Goal: Transaction & Acquisition: Download file/media

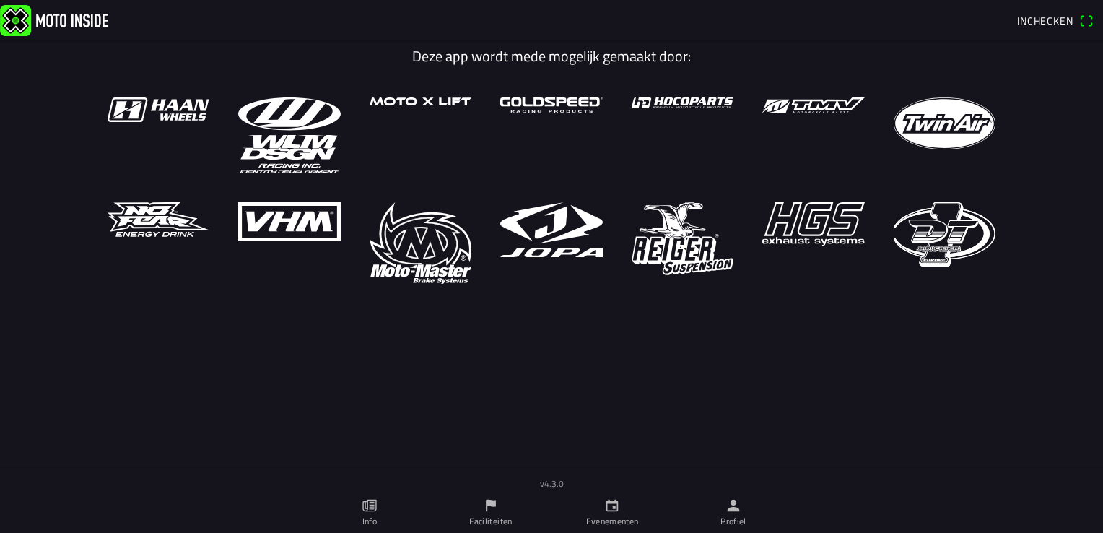
click at [730, 521] on ion-label "Profiel" at bounding box center [733, 521] width 26 height 13
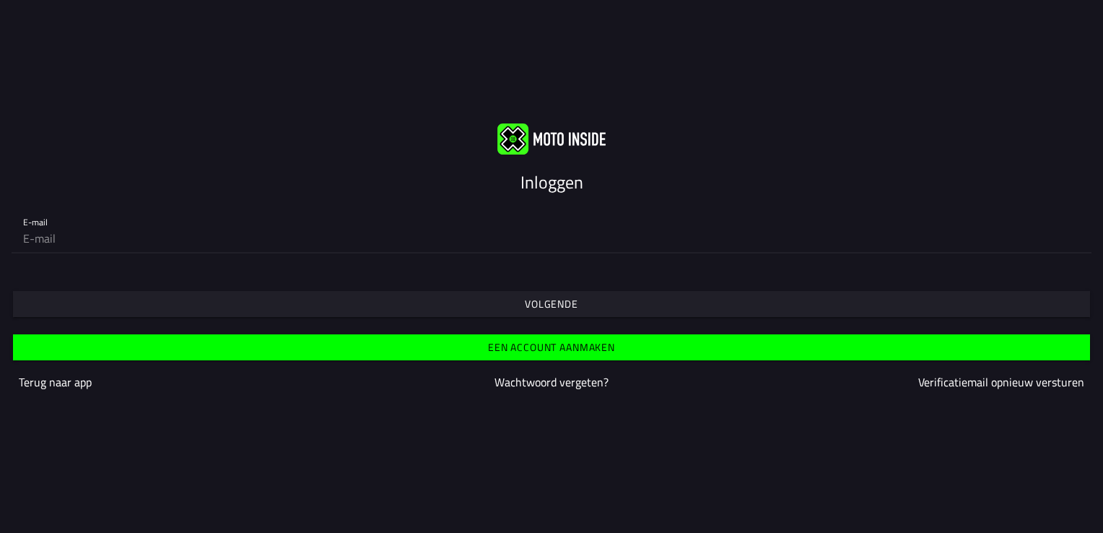
click at [100, 240] on input "email" at bounding box center [551, 238] width 1057 height 29
click at [72, 248] on input "email" at bounding box center [551, 238] width 1057 height 29
type input "timdijkstra112@hotmail.com"
click at [0, 0] on slot "Volgende" at bounding box center [0, 0] width 0 height 0
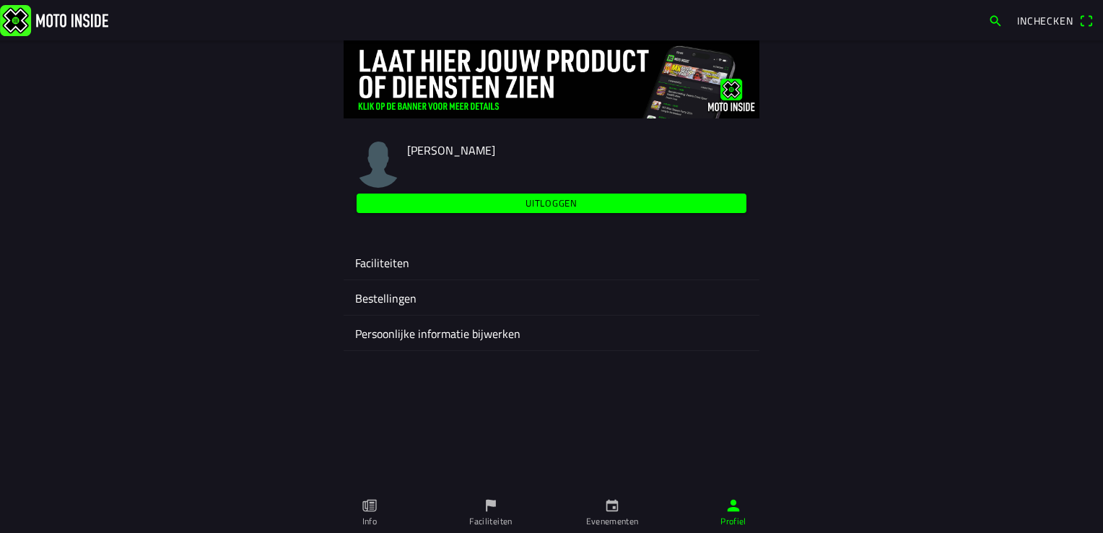
click at [386, 255] on ion-label "Faciliteiten" at bounding box center [551, 262] width 393 height 17
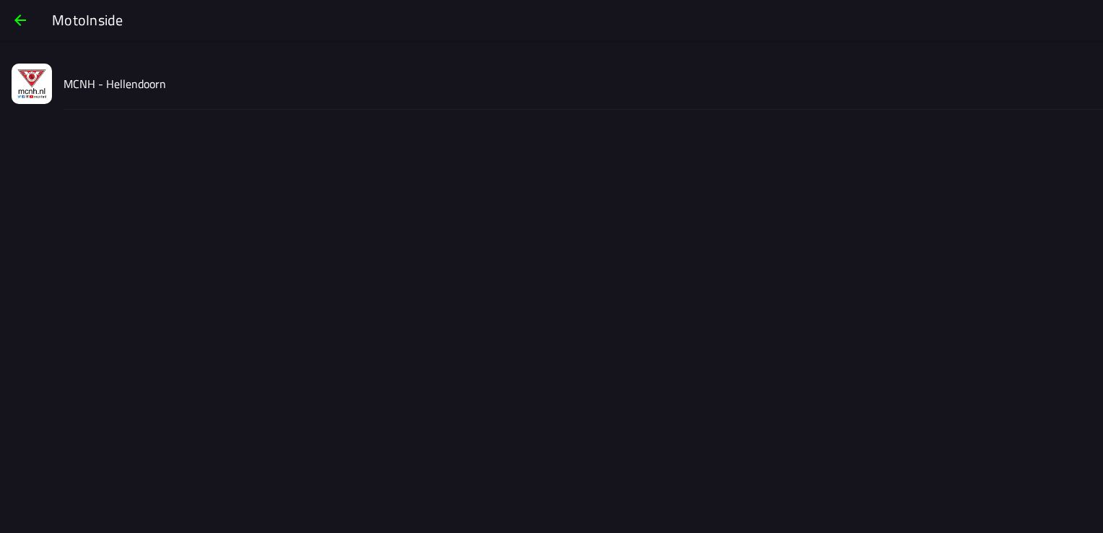
click at [0, 0] on slot "MCNH - Hellendoorn" at bounding box center [0, 0] width 0 height 0
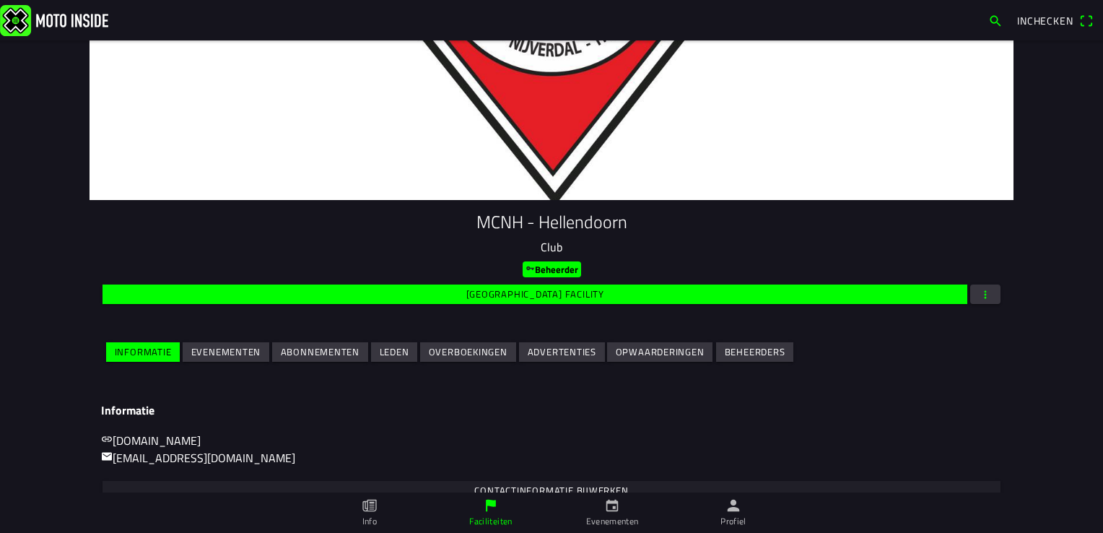
click at [0, 0] on slot "Evenementen" at bounding box center [0, 0] width 0 height 0
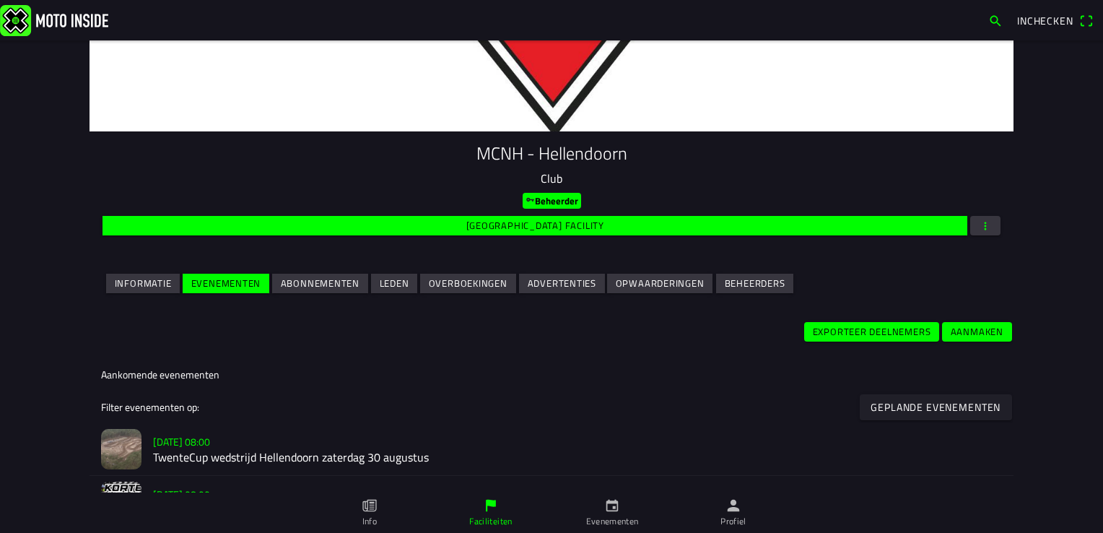
scroll to position [68, 0]
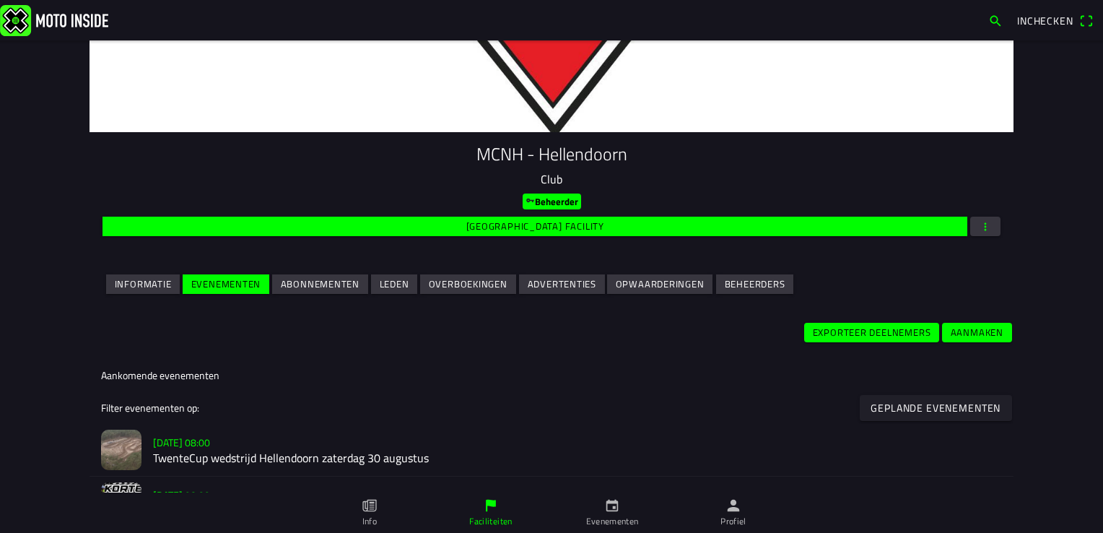
click at [214, 463] on h2 "TwenteCup wedstrijd Hellendoorn zaterdag 30 augustus" at bounding box center [577, 458] width 849 height 14
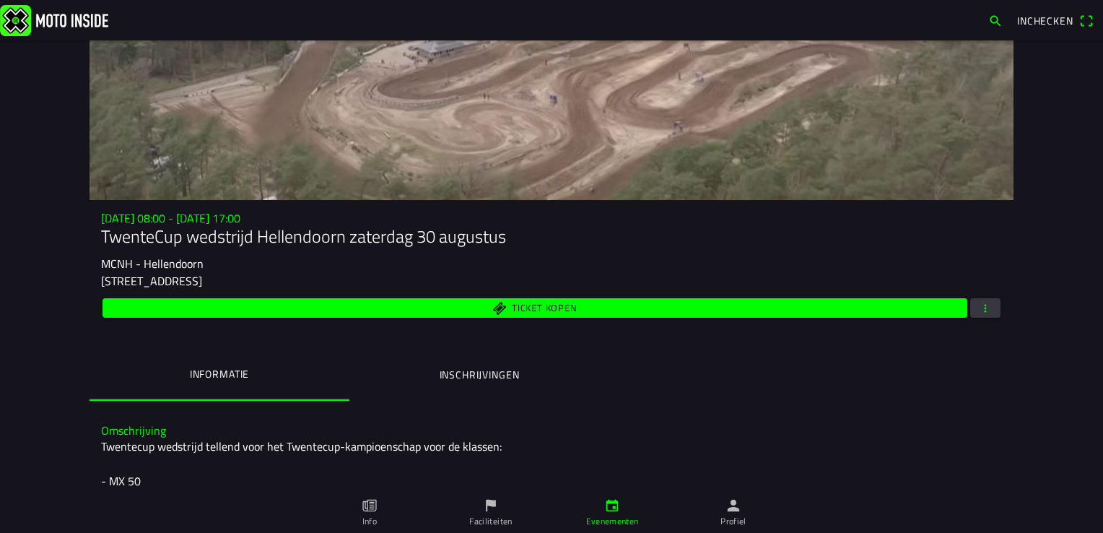
click at [986, 314] on span "button" at bounding box center [985, 307] width 13 height 19
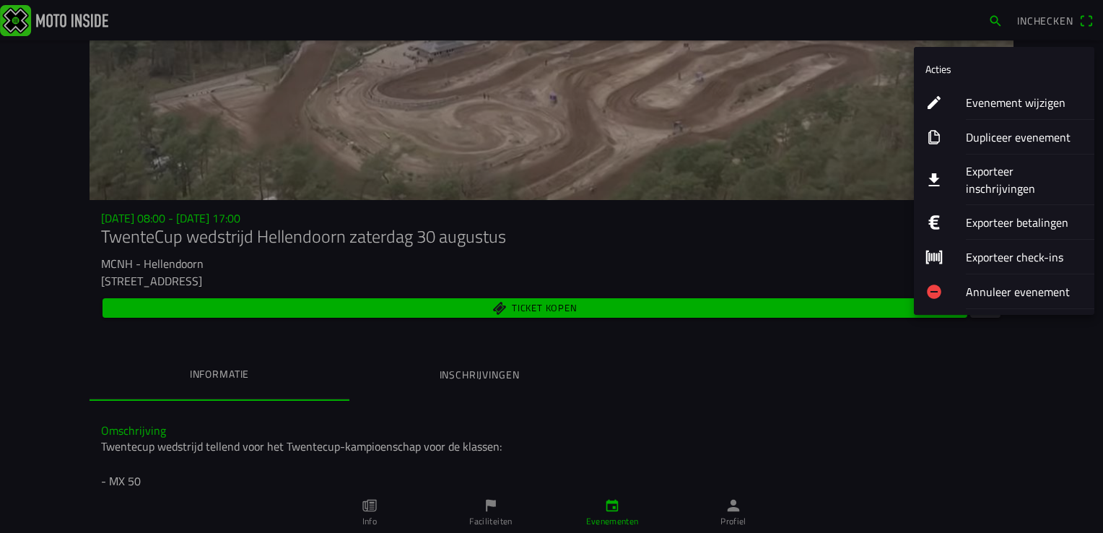
click at [1036, 177] on ion-label "Exporteer inschrijvingen" at bounding box center [1024, 179] width 117 height 35
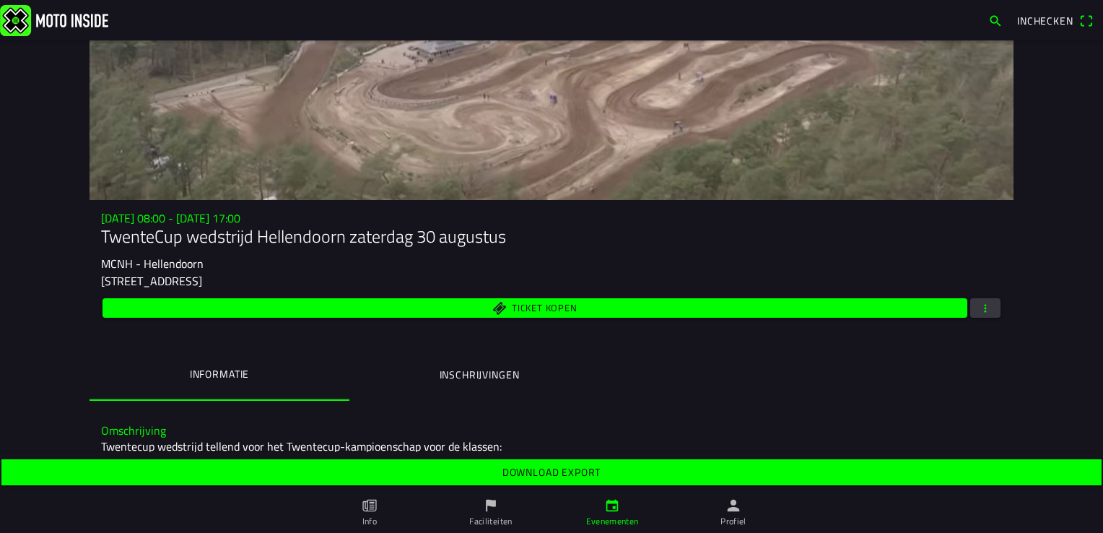
click at [0, 0] on slot "Download export" at bounding box center [0, 0] width 0 height 0
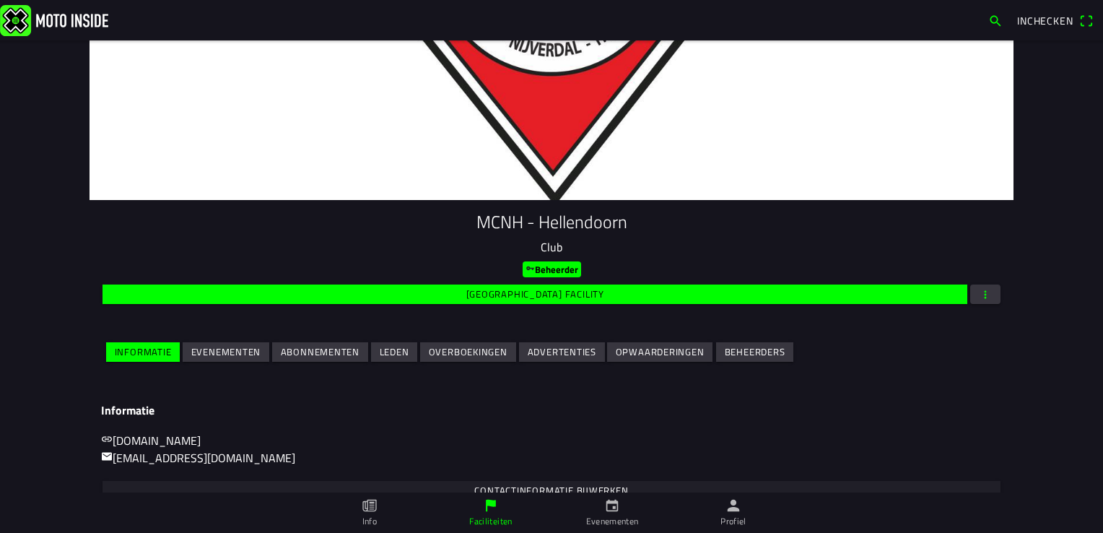
click at [209, 360] on span "Evenementen" at bounding box center [226, 351] width 70 height 19
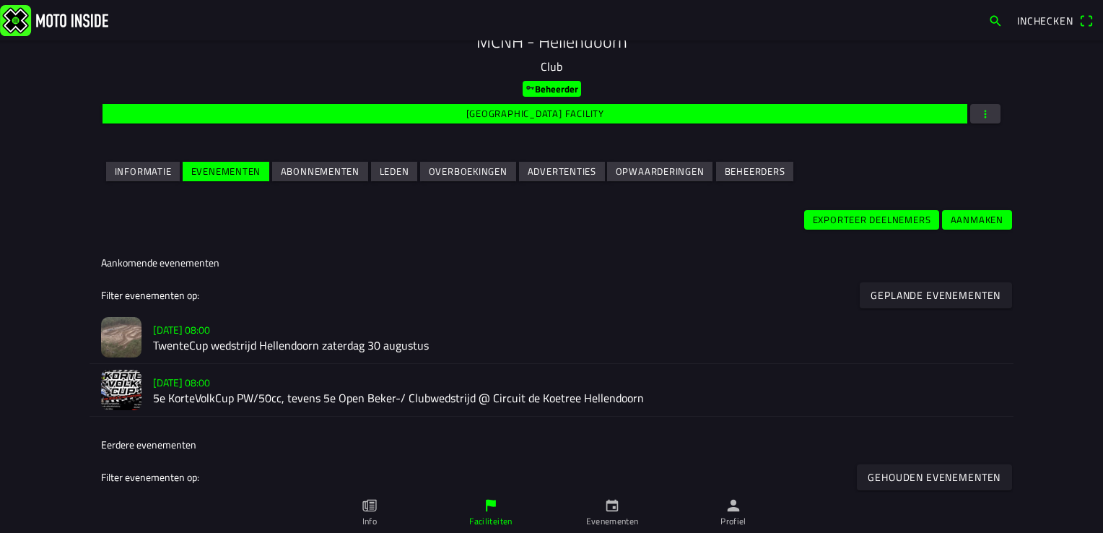
scroll to position [182, 0]
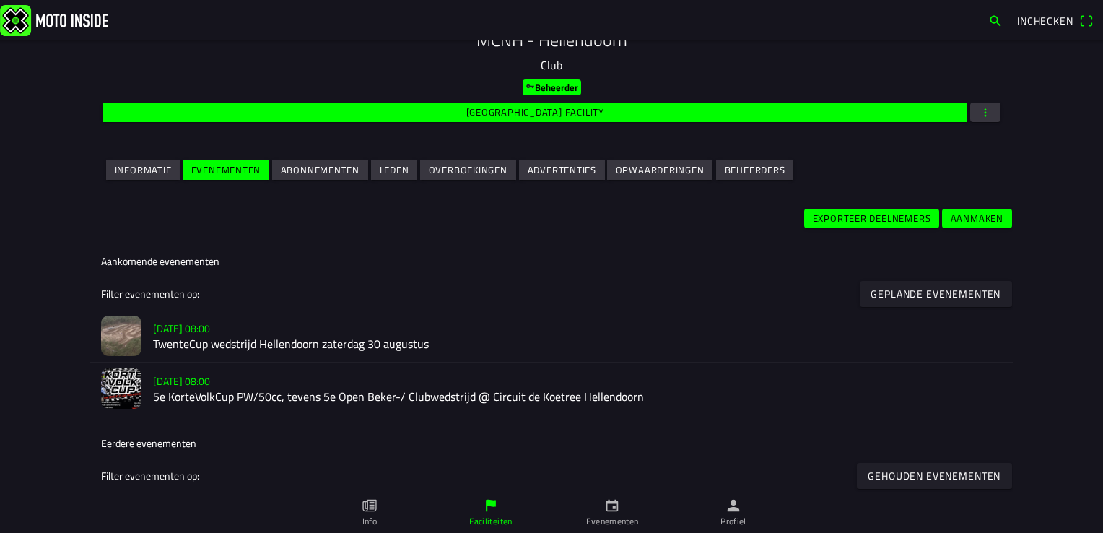
click at [0, 0] on slot "za 13 sep. - 08:00" at bounding box center [0, 0] width 0 height 0
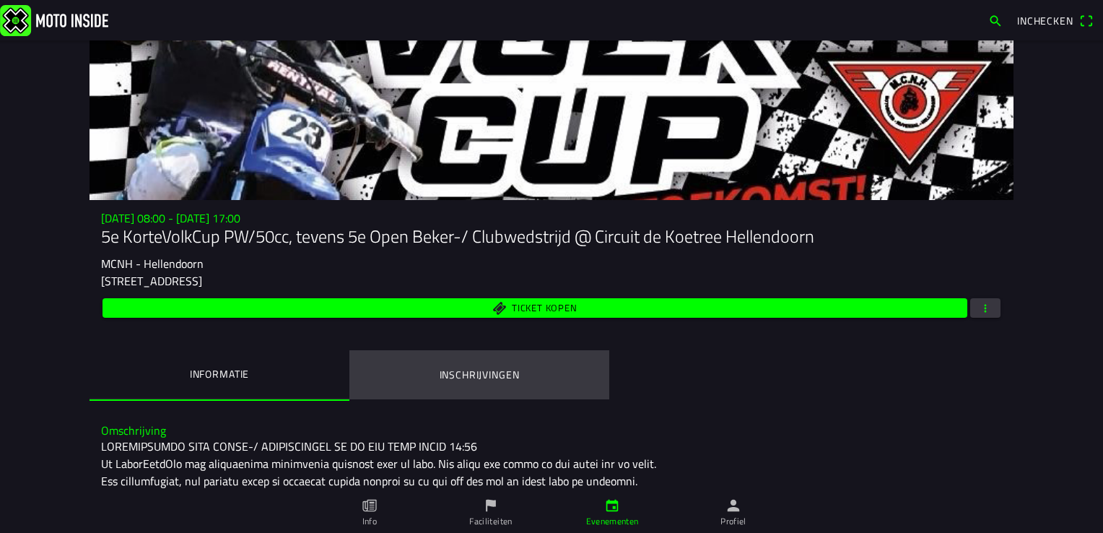
click at [467, 375] on ion-label "Inschrijvingen" at bounding box center [480, 375] width 80 height 16
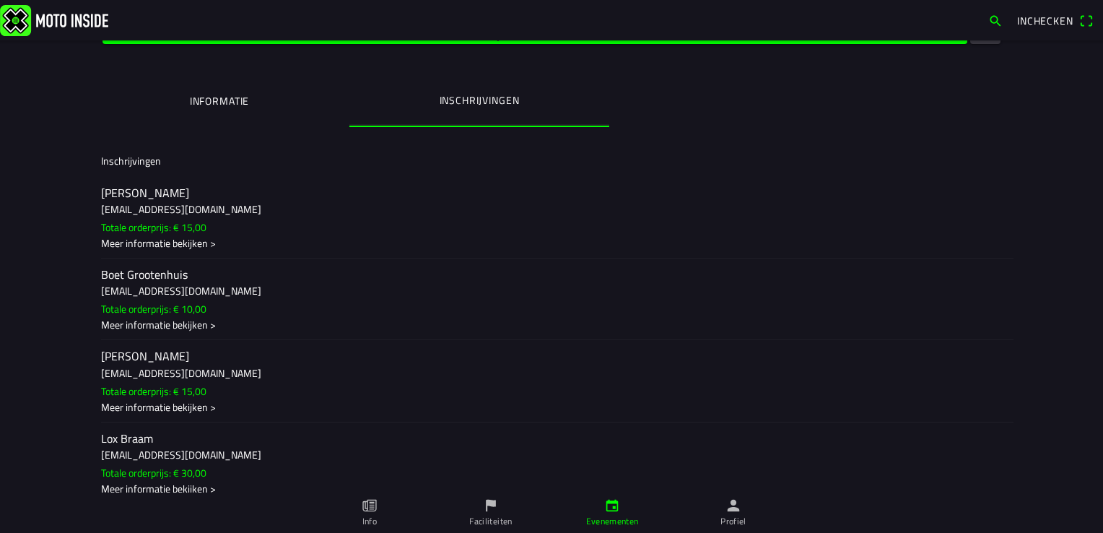
scroll to position [294, 0]
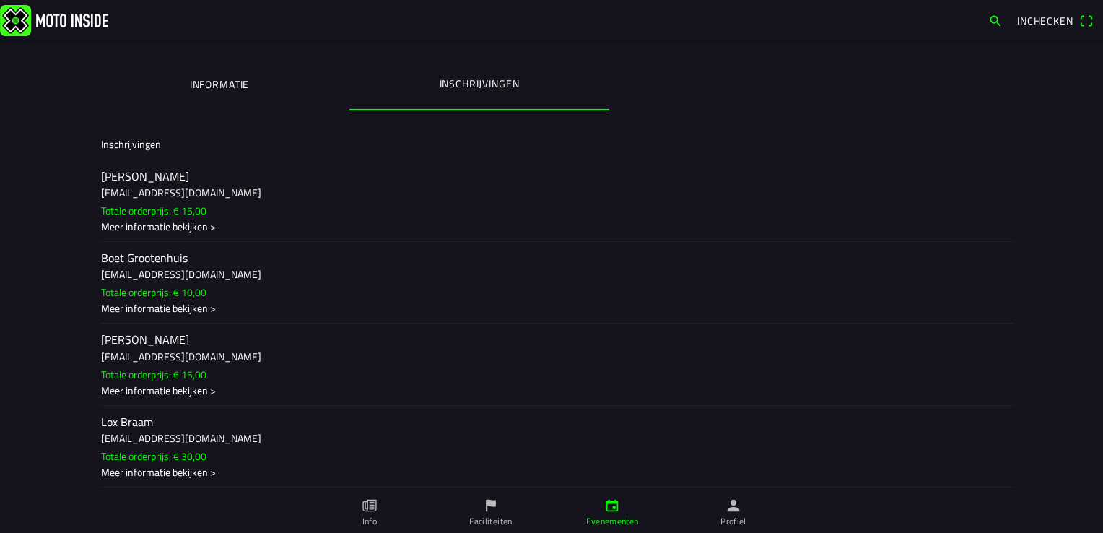
click at [299, 440] on h3 "linda.schneider27@hotmail.com" at bounding box center [551, 436] width 901 height 15
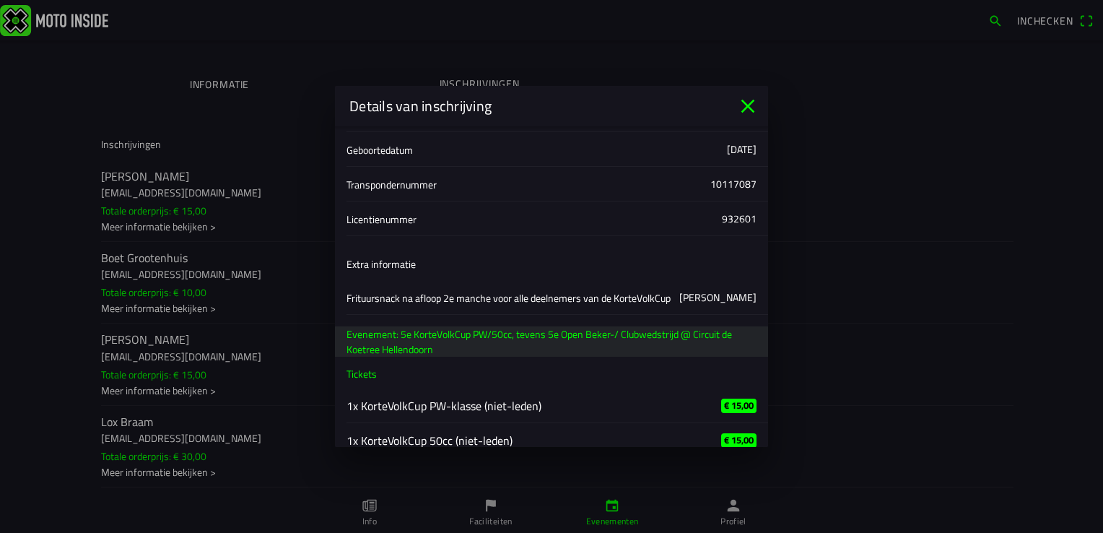
scroll to position [190, 0]
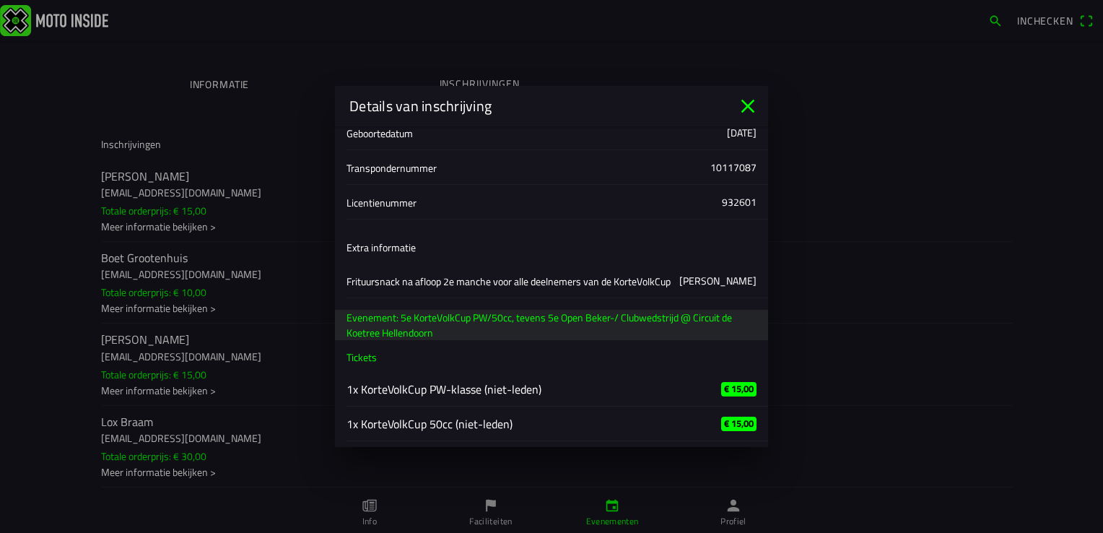
click at [743, 102] on icon "close" at bounding box center [748, 107] width 14 height 14
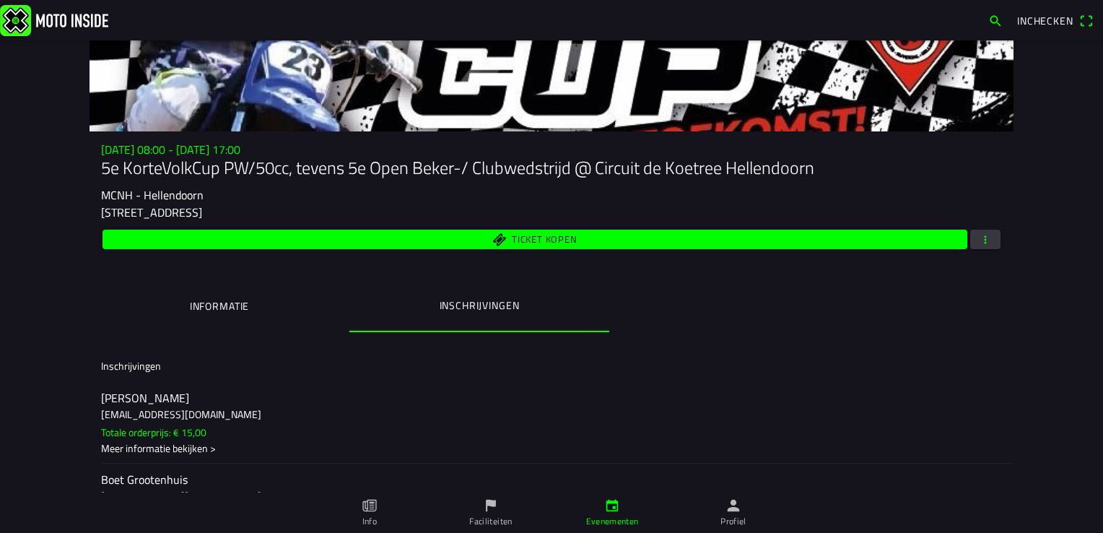
scroll to position [0, 0]
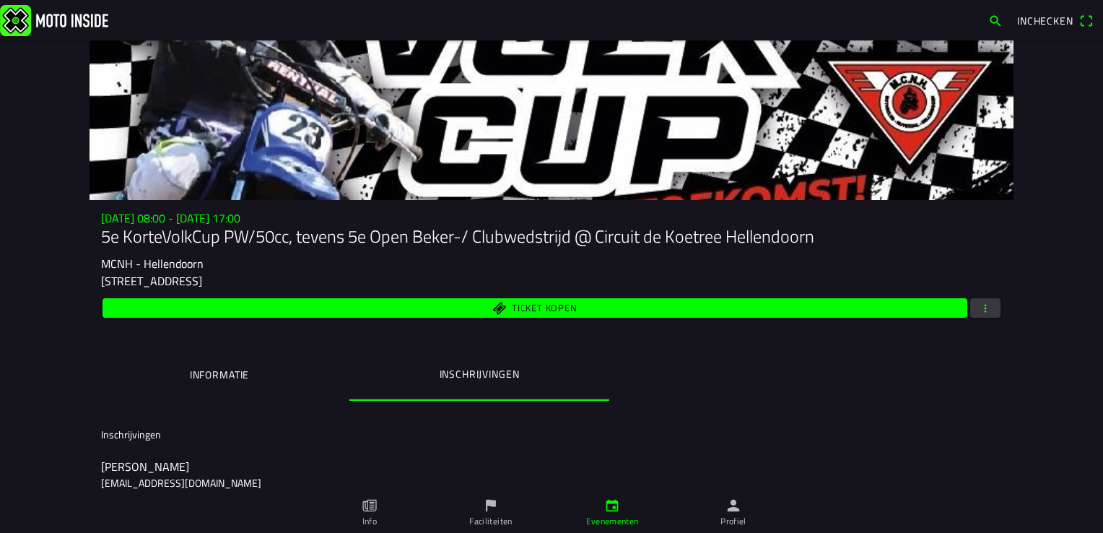
click at [727, 504] on icon "person" at bounding box center [733, 505] width 16 height 16
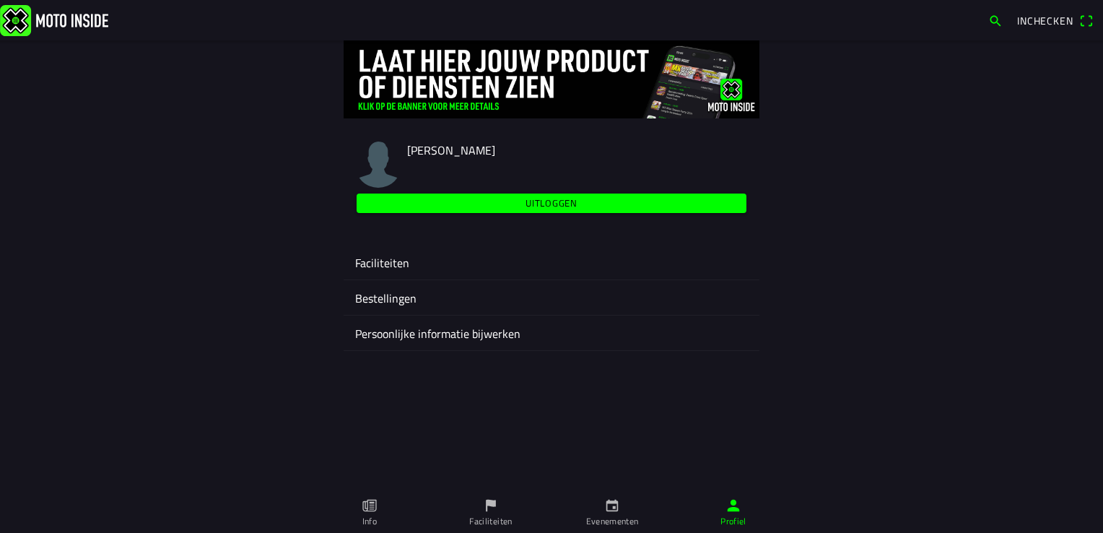
click at [0, 0] on slot "Uitloggen" at bounding box center [0, 0] width 0 height 0
